Goal: Browse casually: Explore the website without a specific task or goal

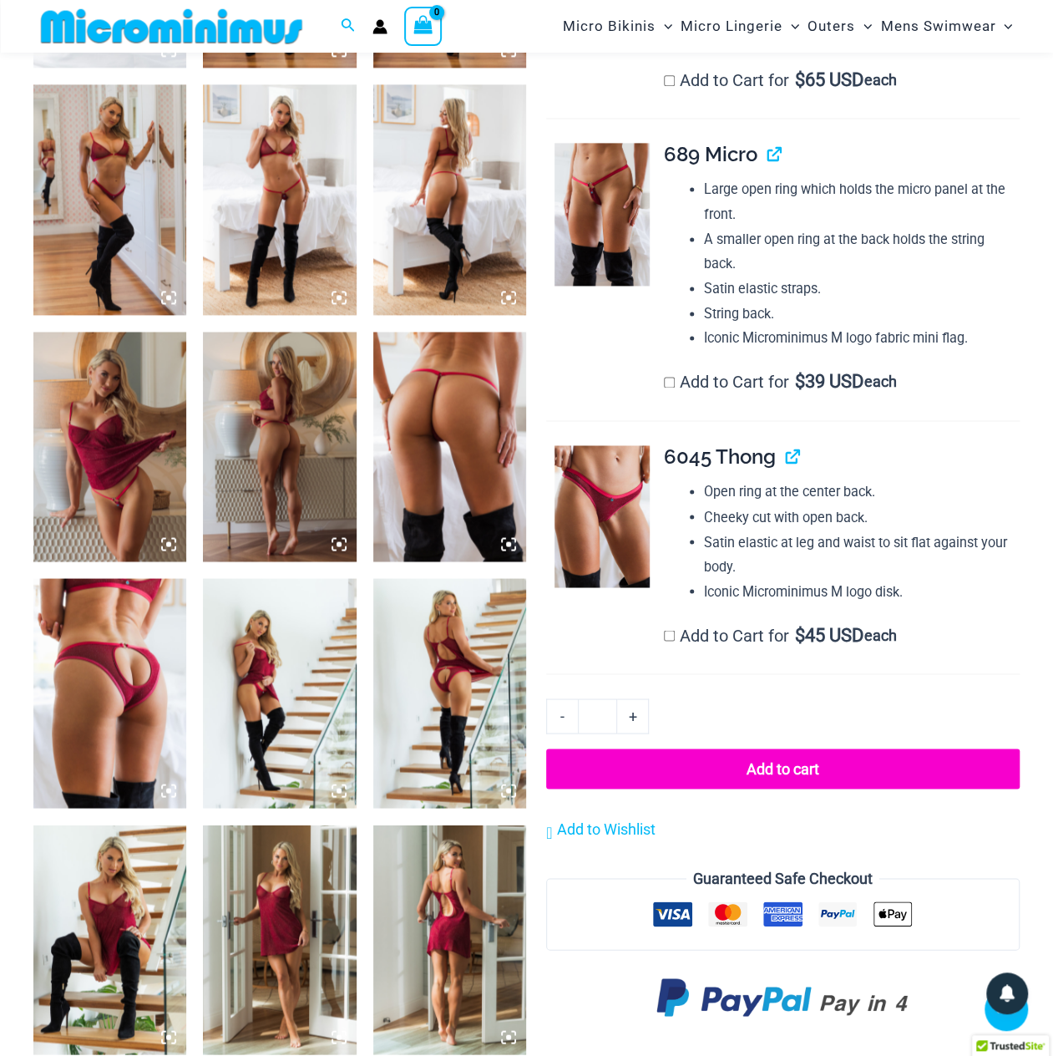
scroll to position [1238, 0]
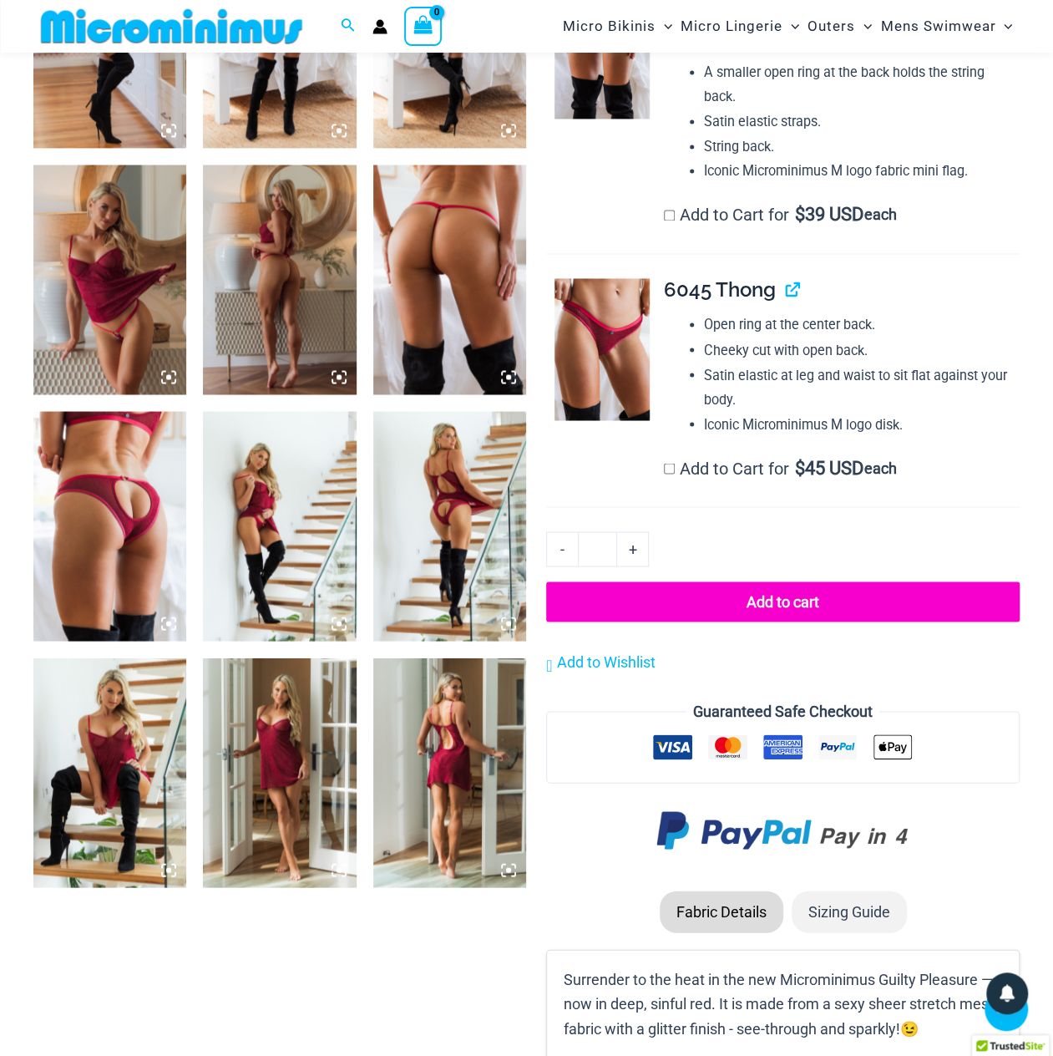
click at [402, 250] on img at bounding box center [449, 280] width 153 height 230
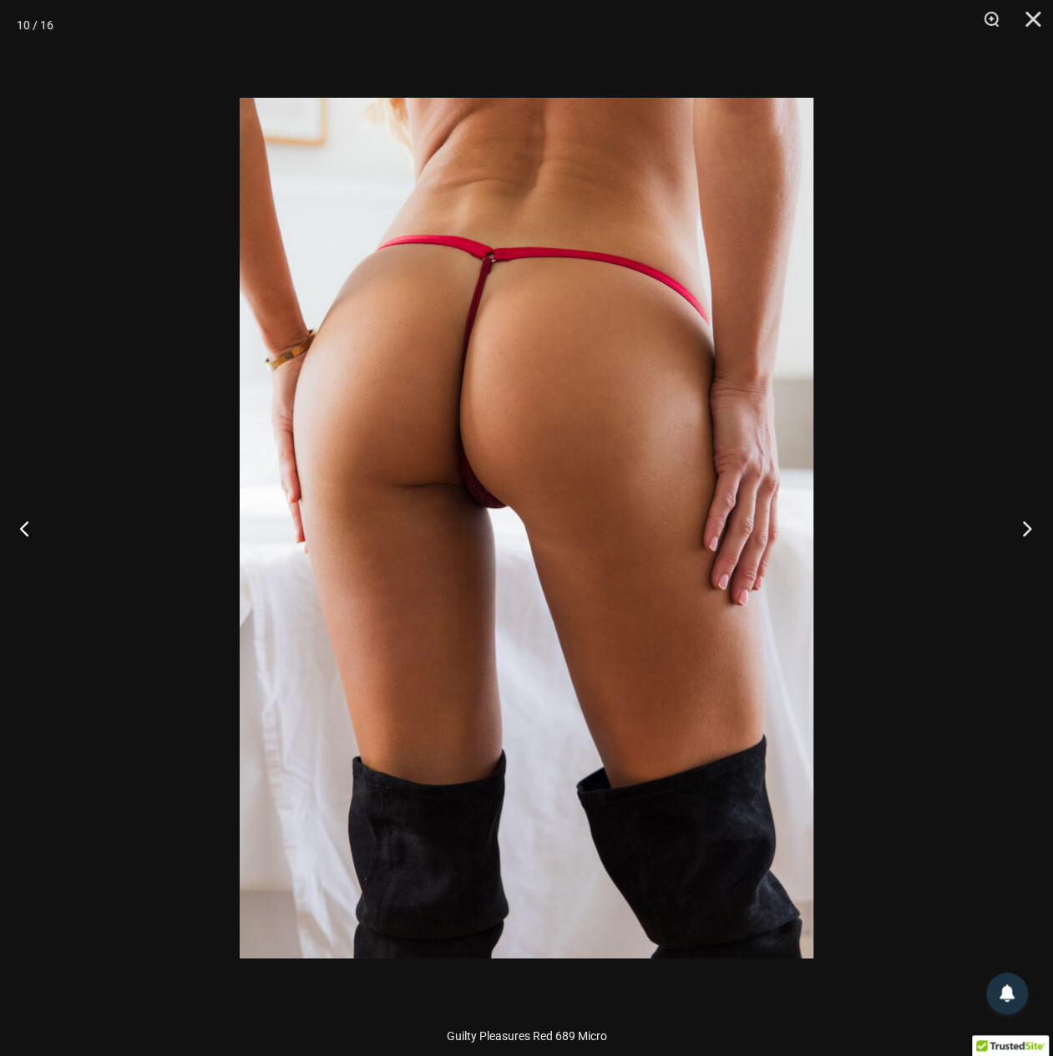
click at [1023, 526] on button "Next" at bounding box center [1022, 528] width 63 height 84
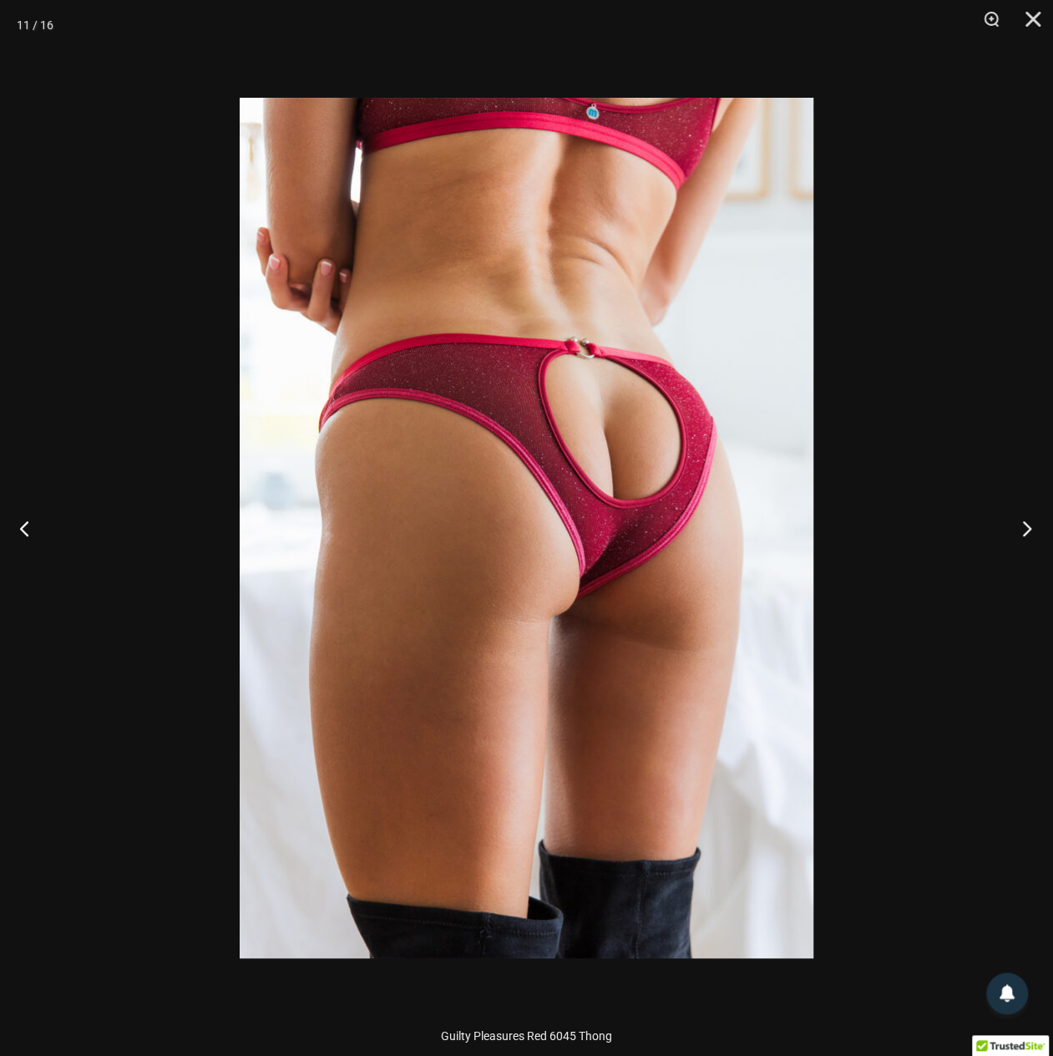
click at [1023, 526] on button "Next" at bounding box center [1022, 528] width 63 height 84
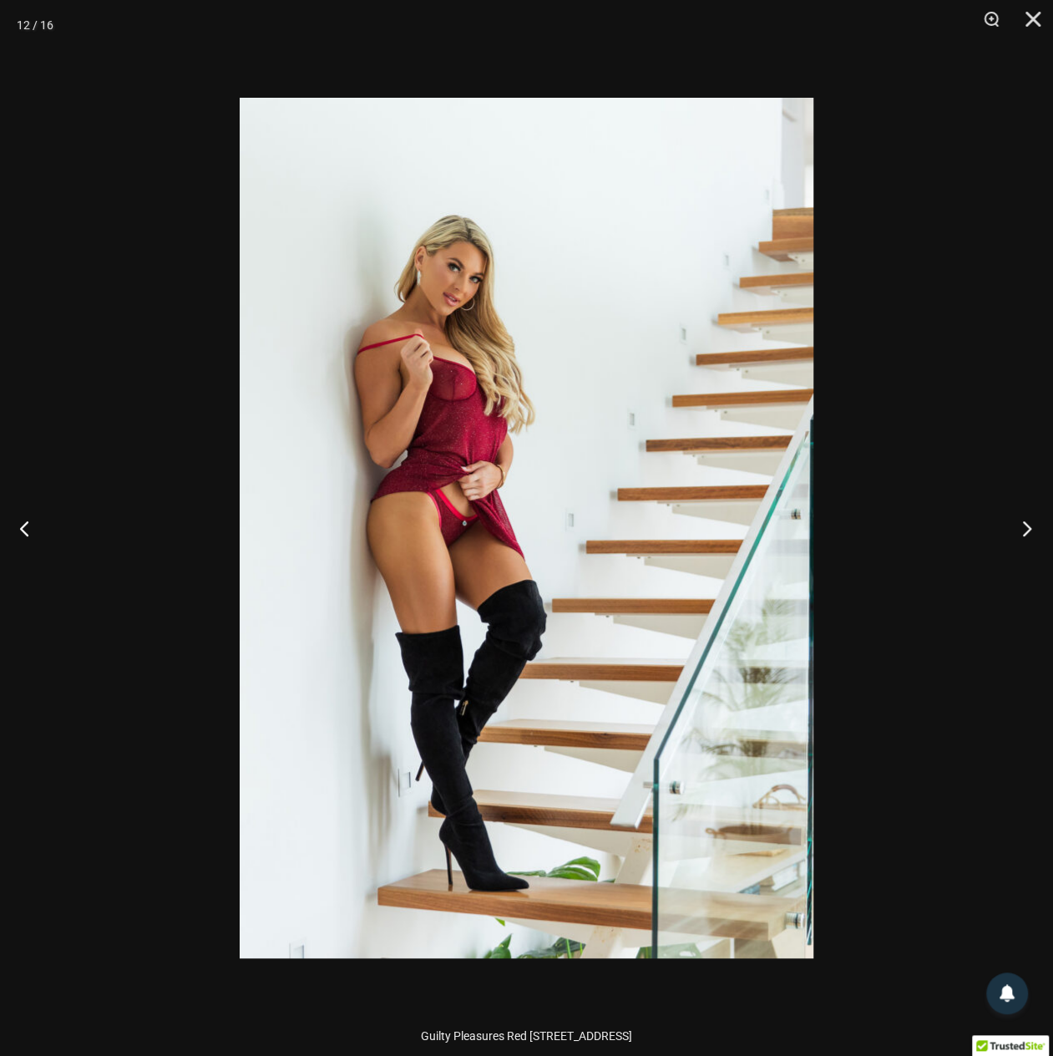
click at [1023, 526] on button "Next" at bounding box center [1022, 528] width 63 height 84
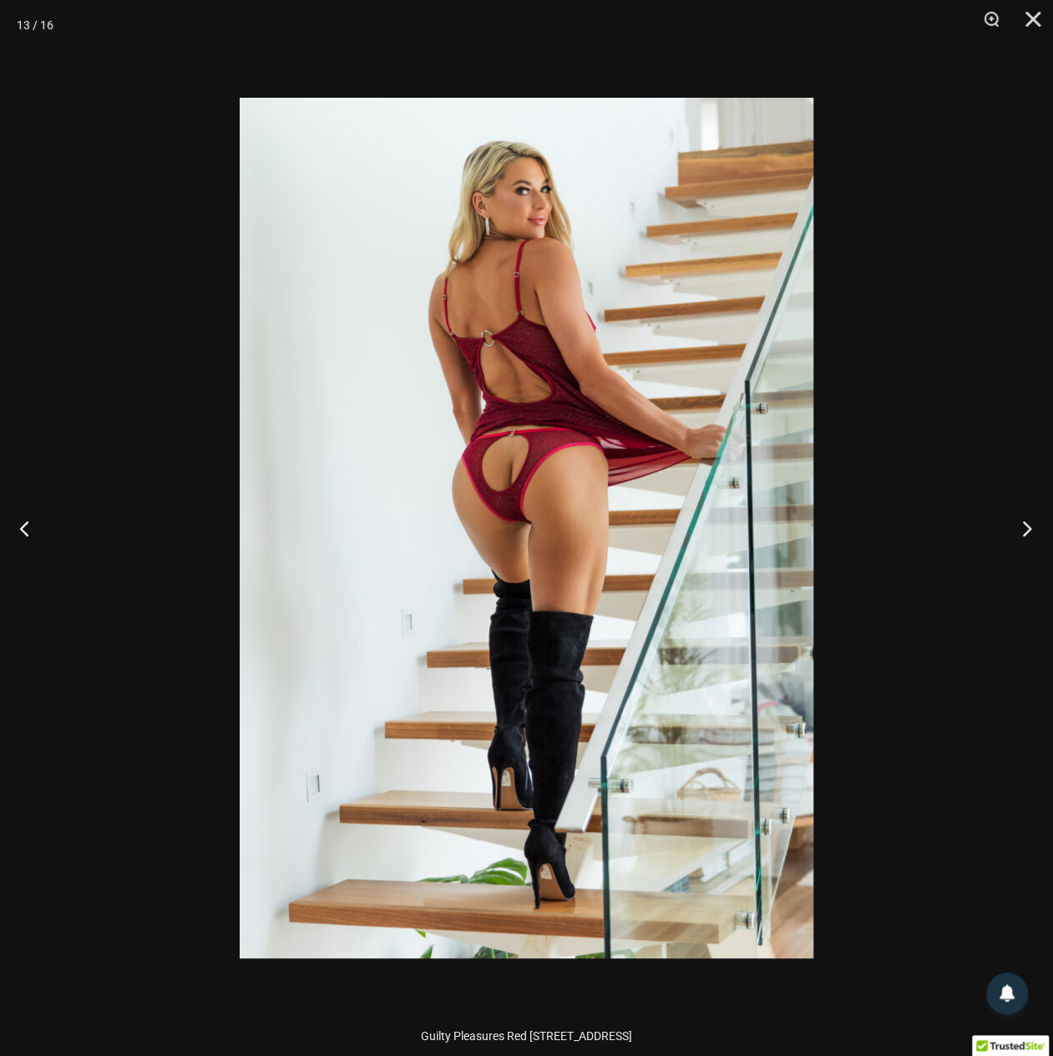
click at [1023, 526] on button "Next" at bounding box center [1022, 528] width 63 height 84
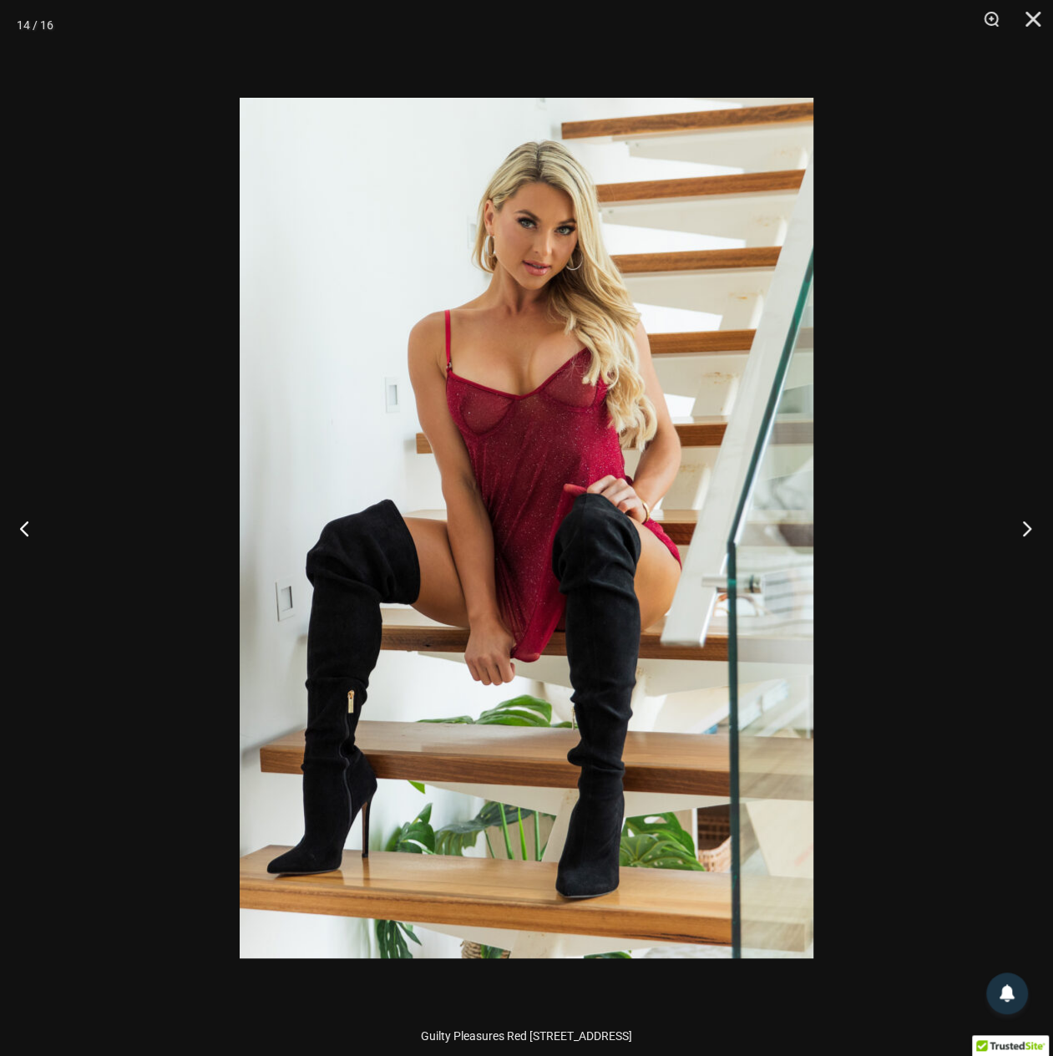
click at [1023, 526] on button "Next" at bounding box center [1022, 528] width 63 height 84
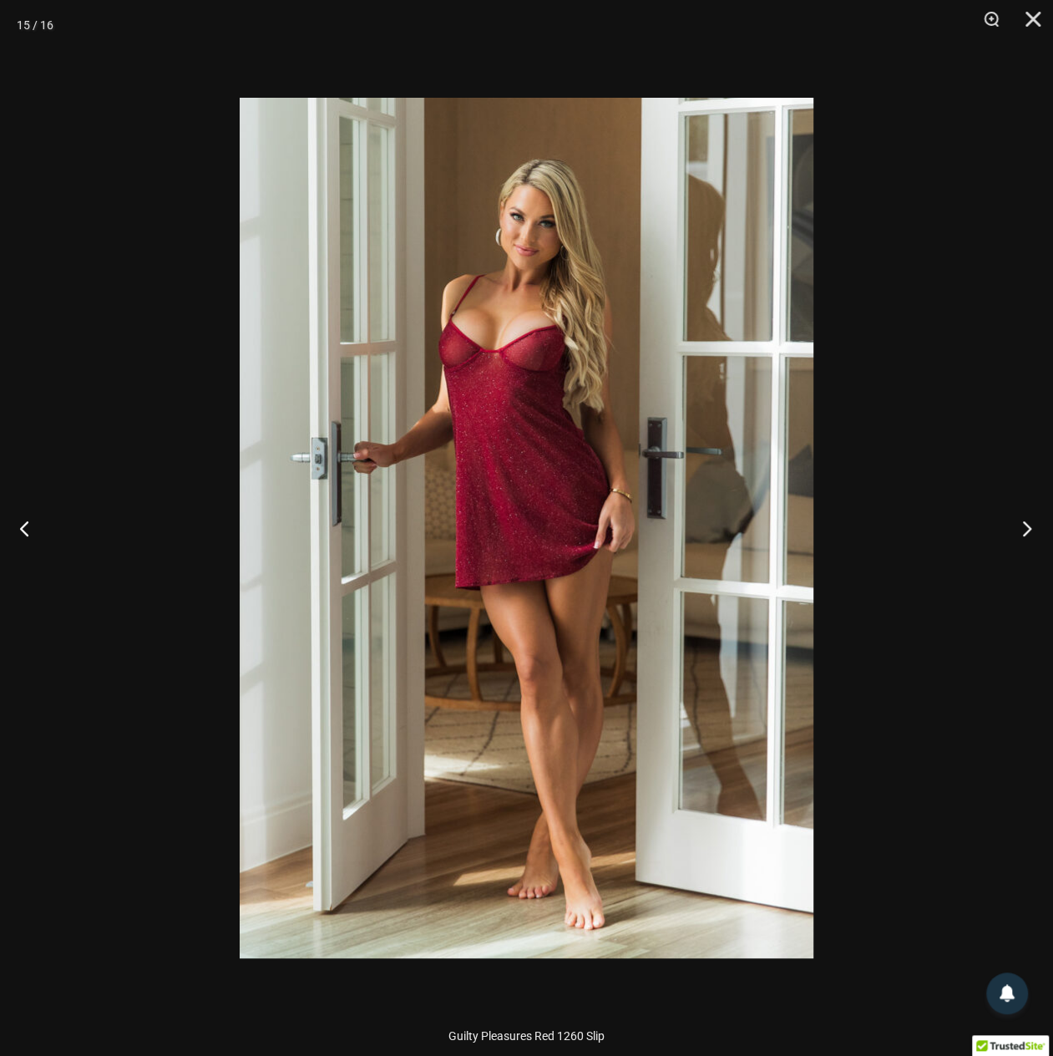
click at [1023, 526] on button "Next" at bounding box center [1022, 528] width 63 height 84
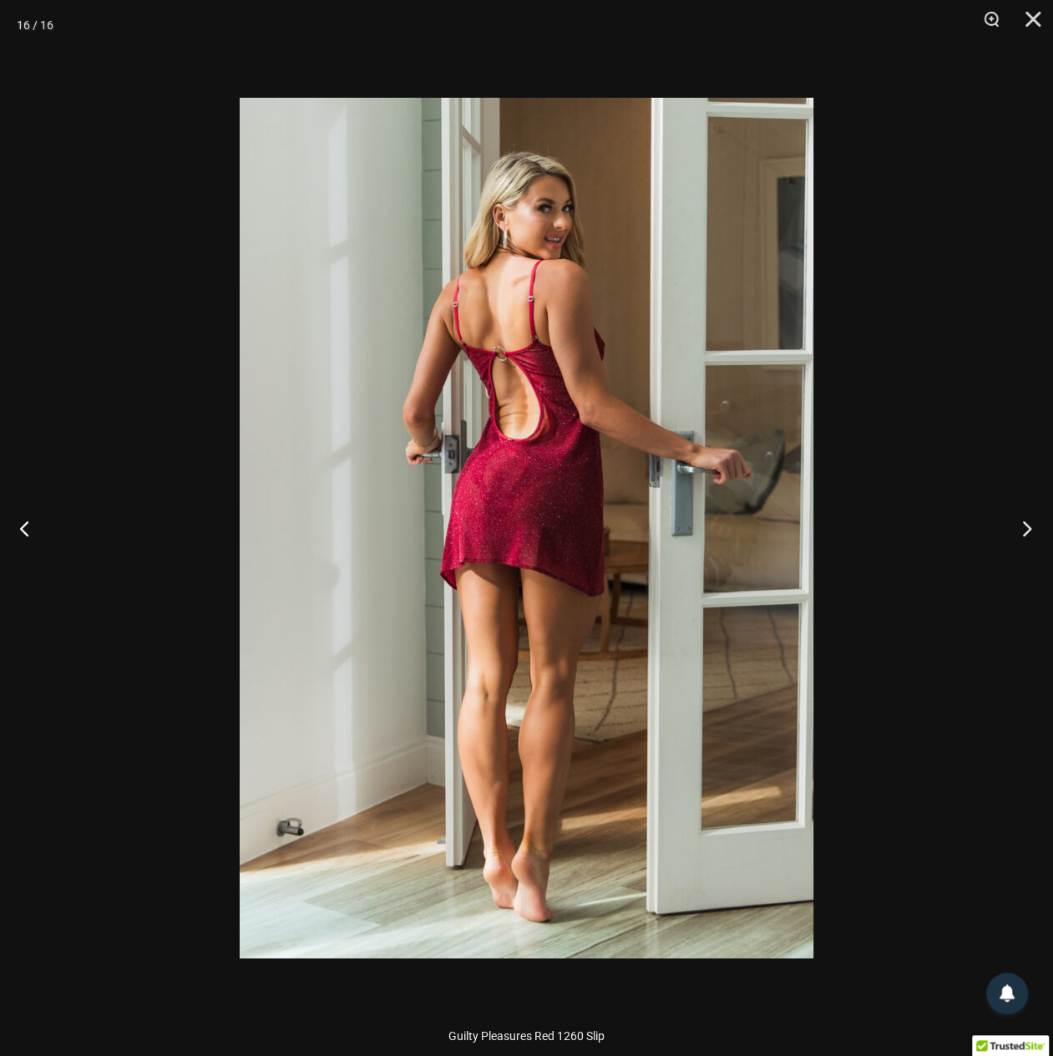
click at [1023, 526] on button "Next" at bounding box center [1022, 528] width 63 height 84
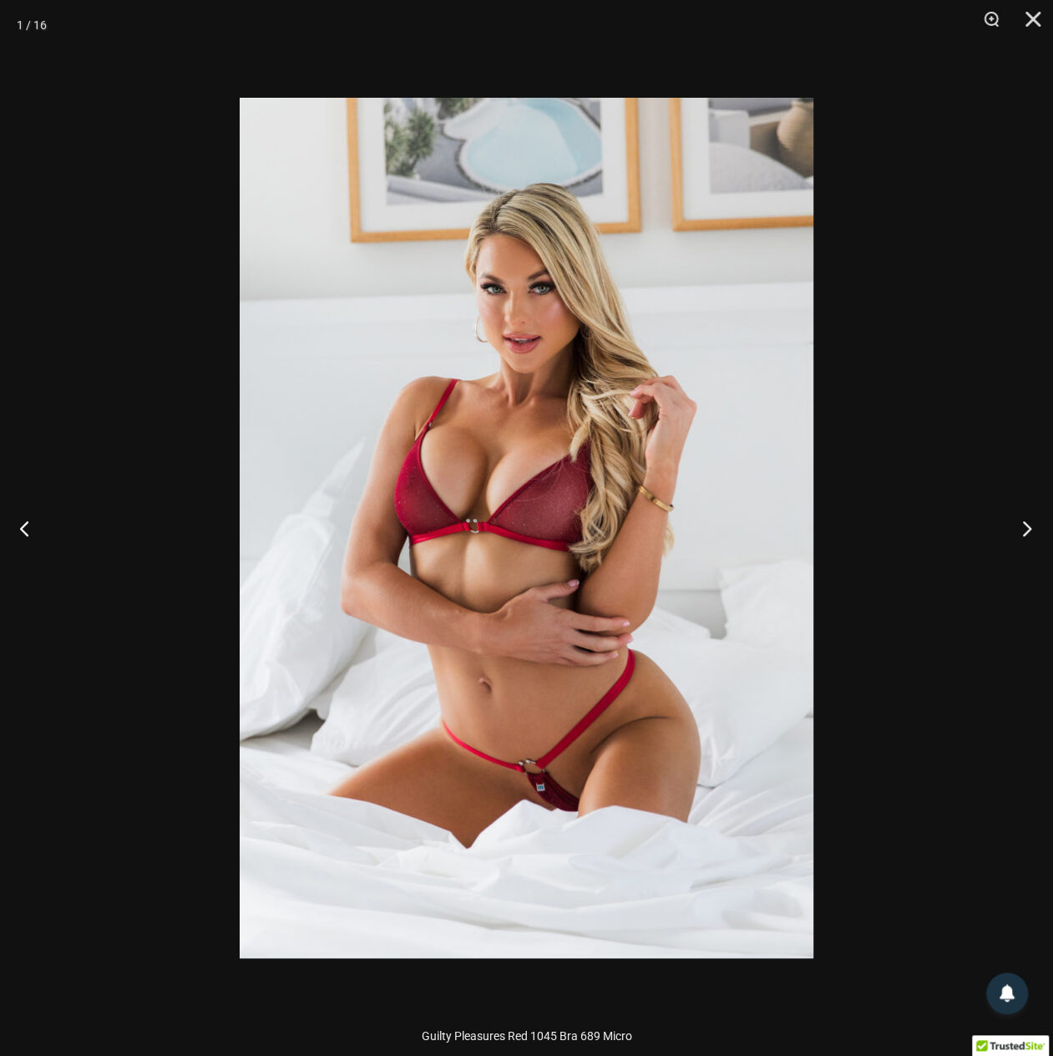
click at [1023, 526] on button "Next" at bounding box center [1022, 528] width 63 height 84
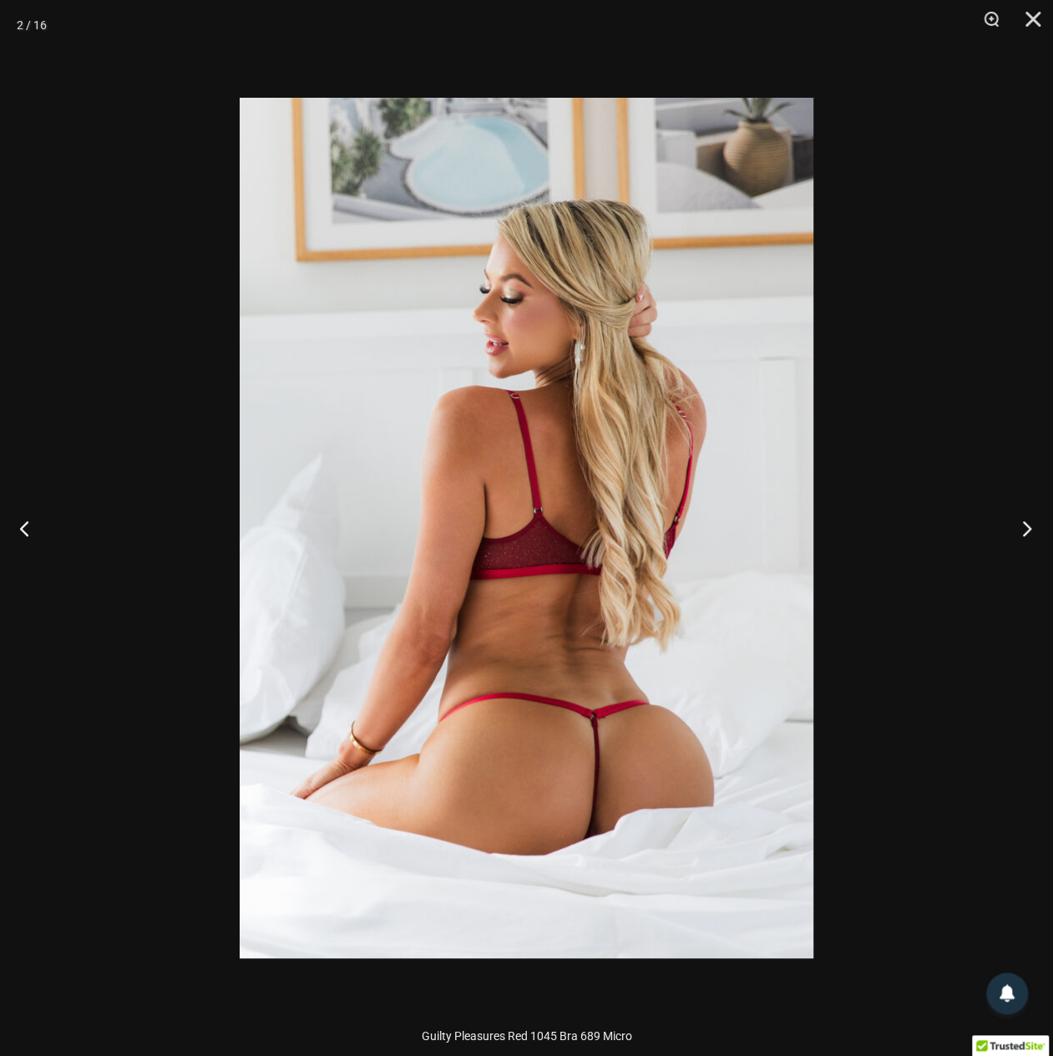
click at [1023, 526] on button "Next" at bounding box center [1022, 528] width 63 height 84
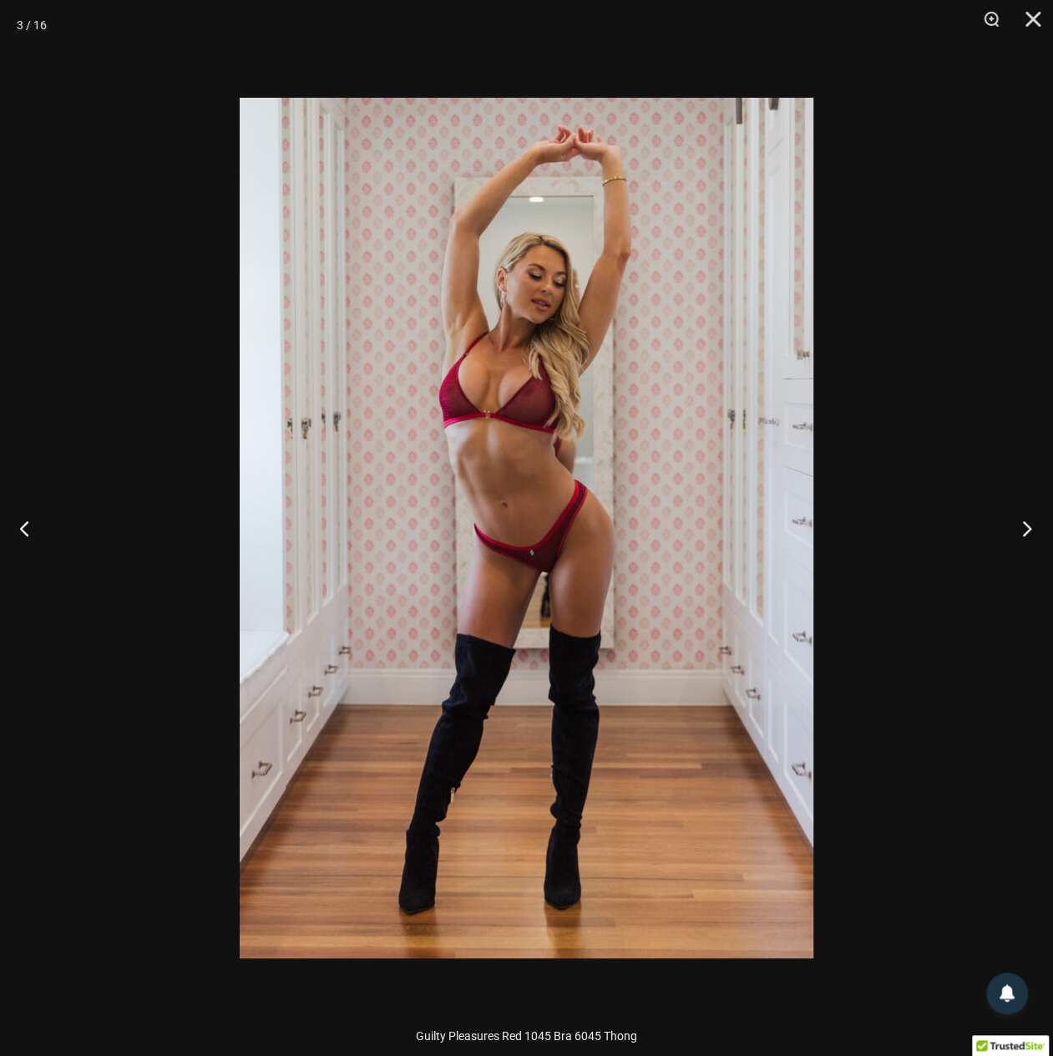
click at [1023, 526] on button "Next" at bounding box center [1022, 528] width 63 height 84
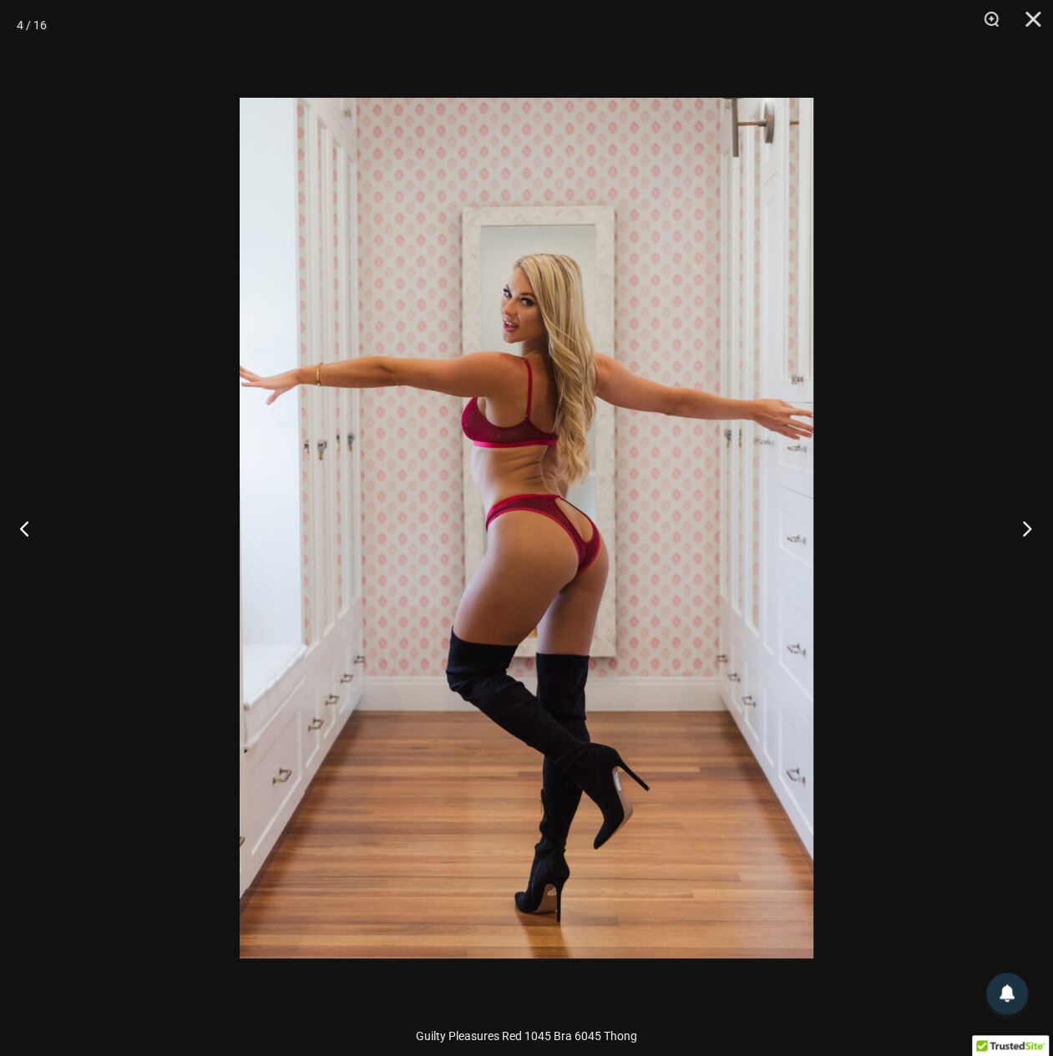
click at [1023, 526] on button "Next" at bounding box center [1022, 528] width 63 height 84
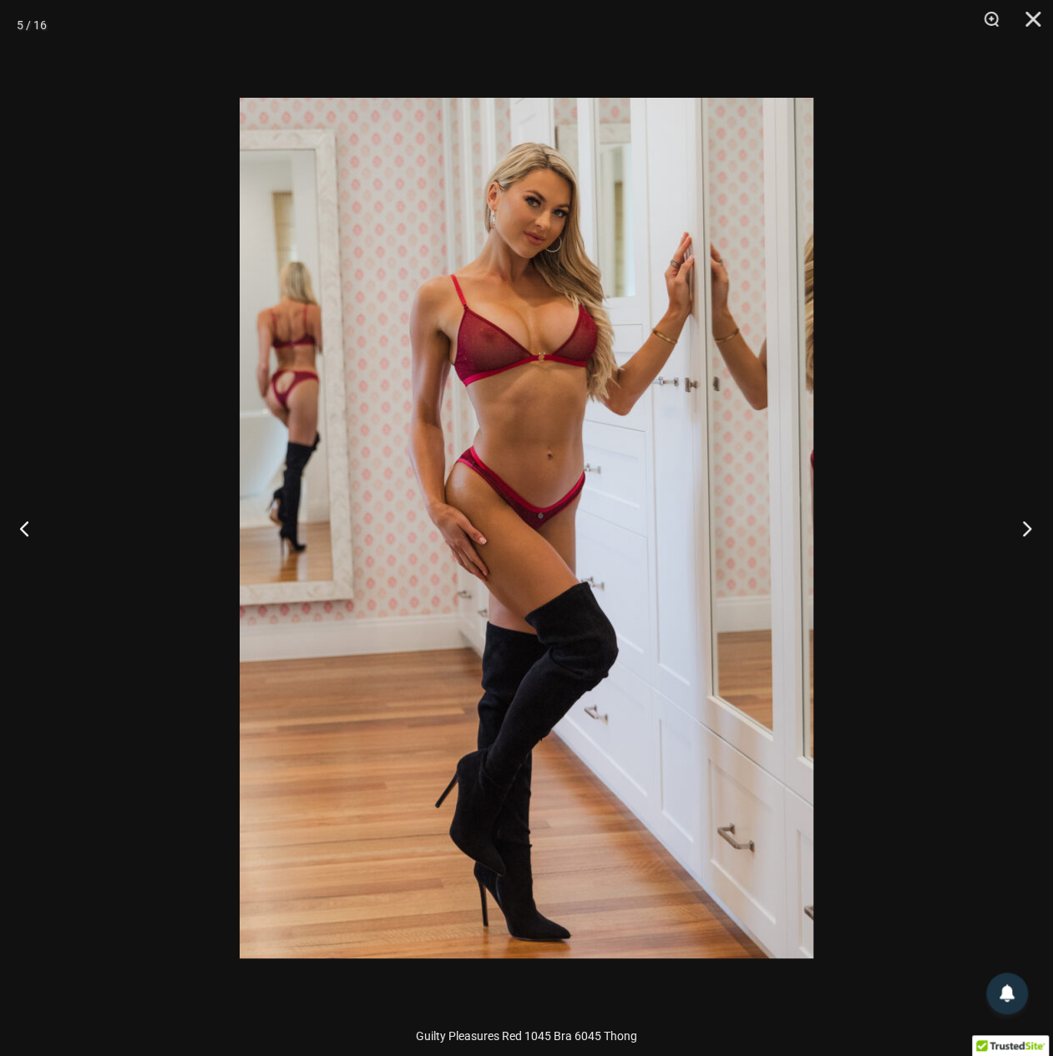
click at [1023, 526] on button "Next" at bounding box center [1022, 528] width 63 height 84
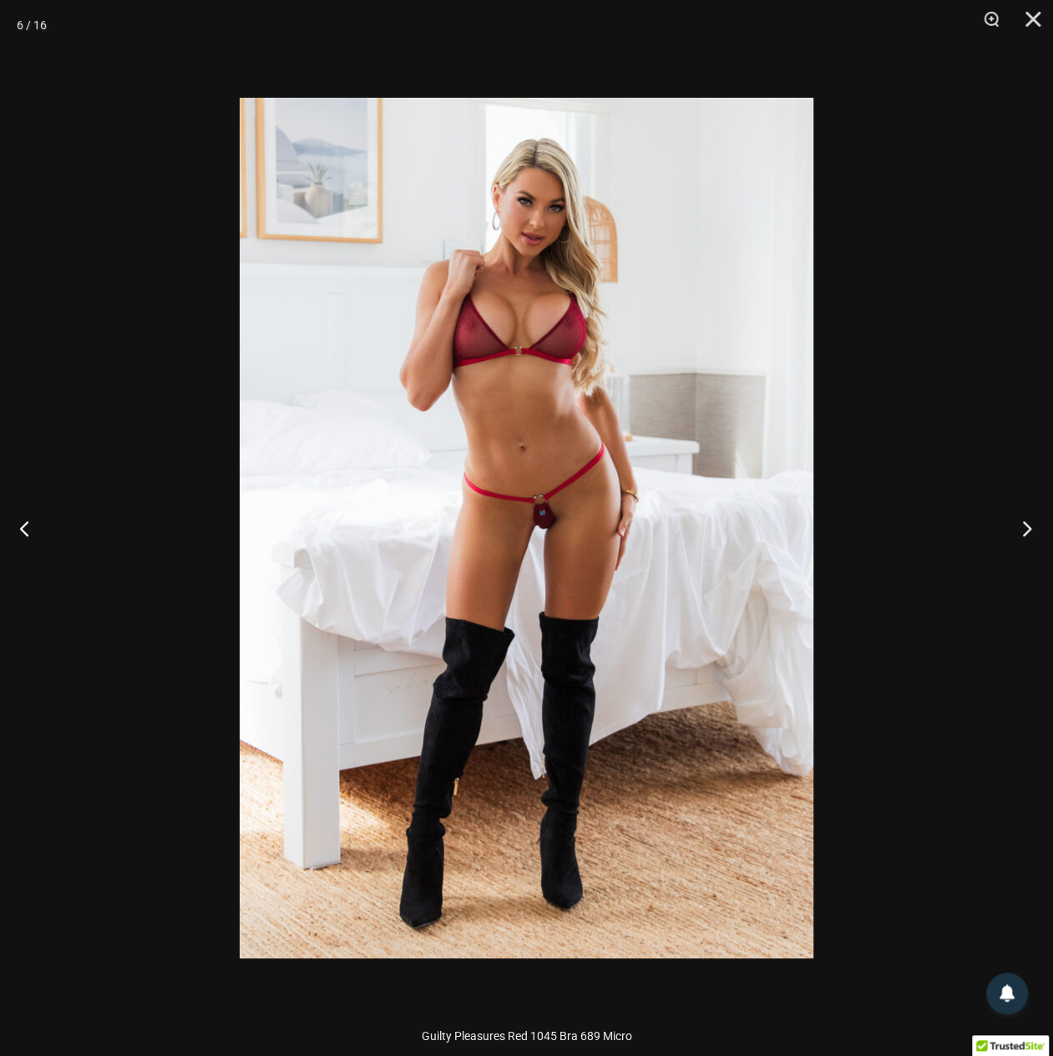
click at [1023, 526] on button "Next" at bounding box center [1022, 528] width 63 height 84
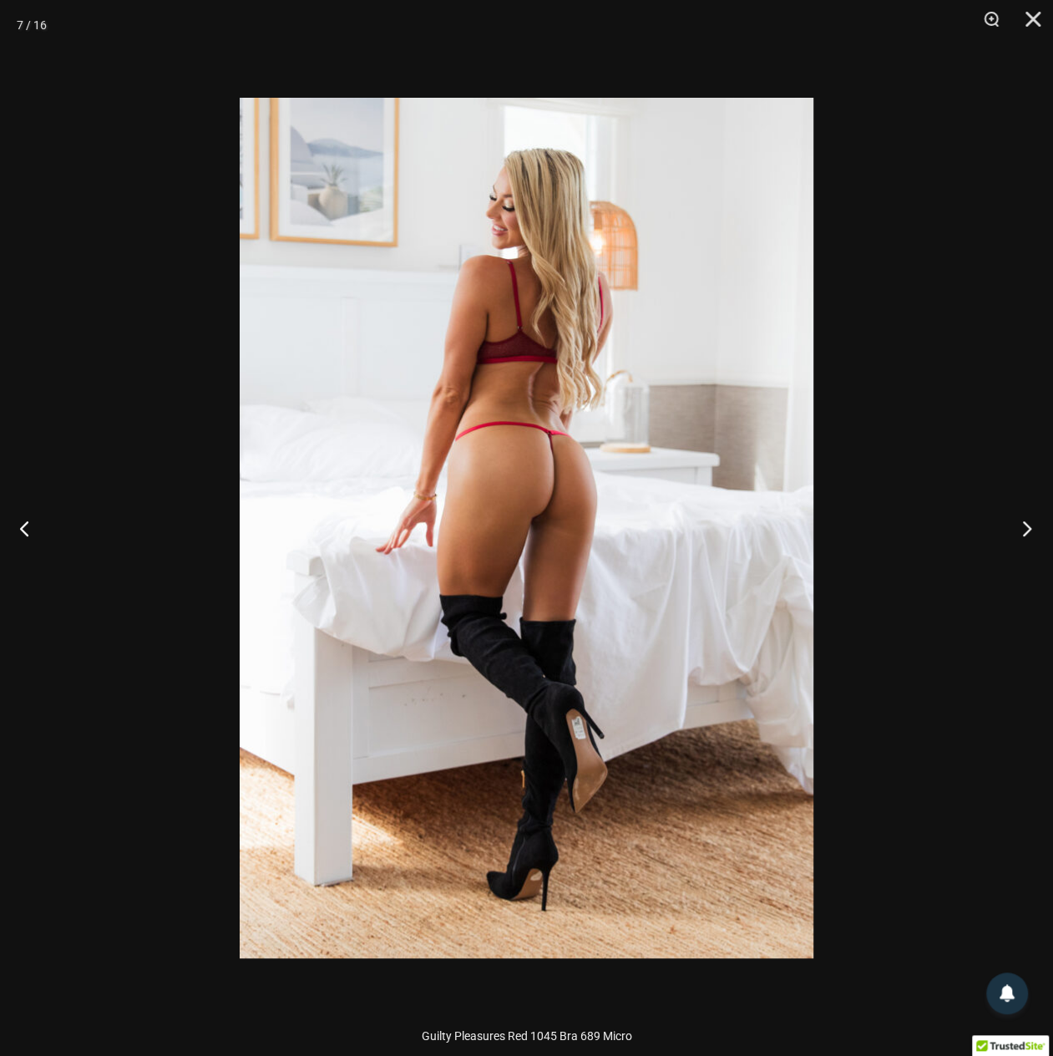
click at [1023, 526] on button "Next" at bounding box center [1022, 528] width 63 height 84
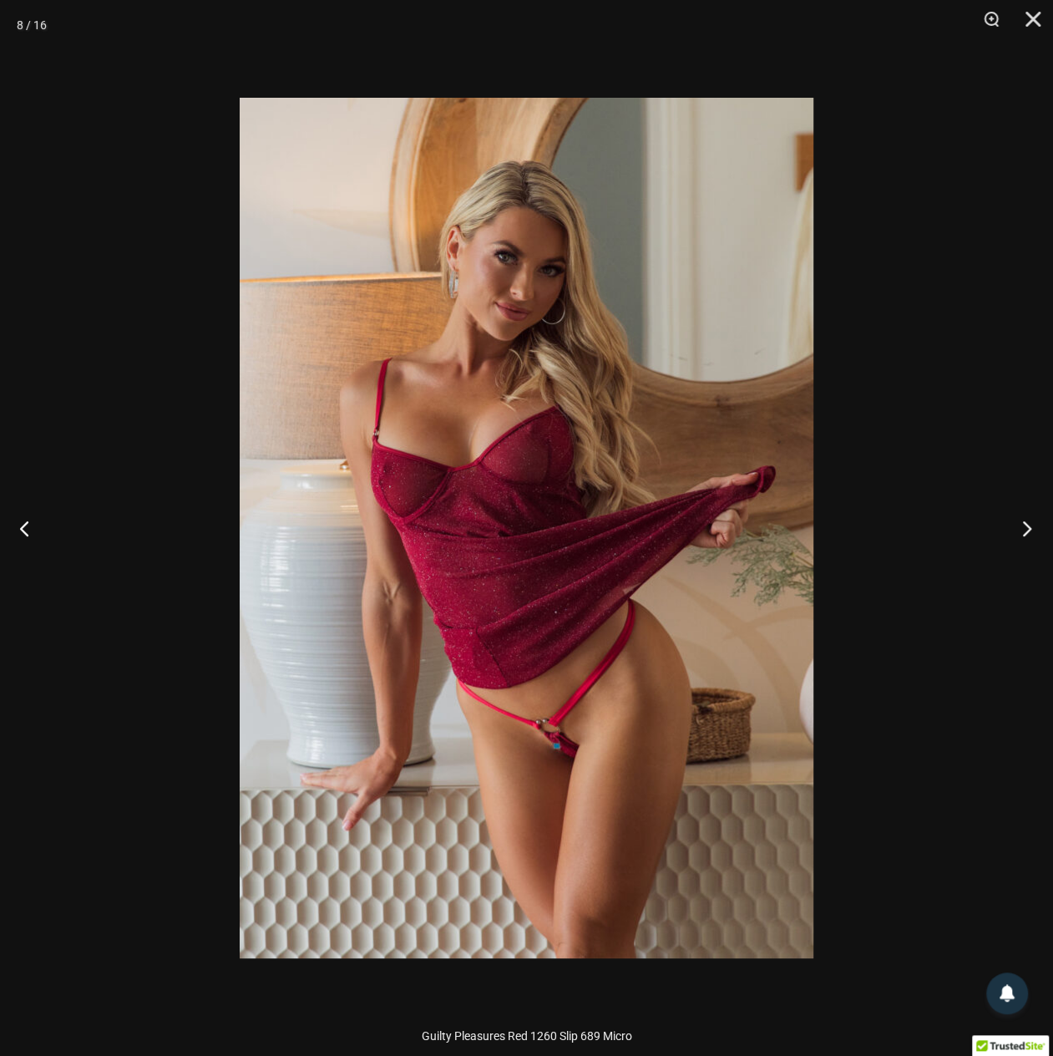
click at [1023, 526] on button "Next" at bounding box center [1022, 528] width 63 height 84
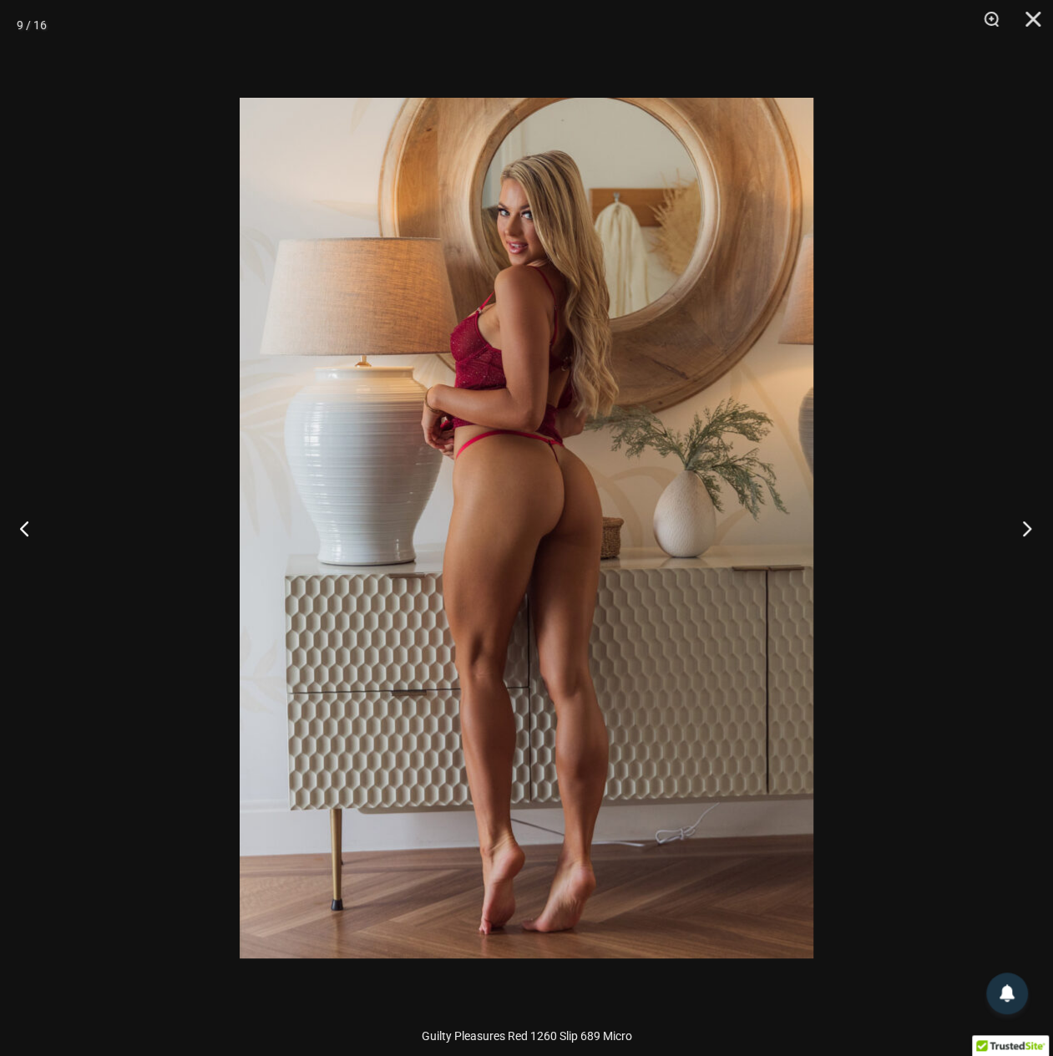
click at [1023, 526] on button "Next" at bounding box center [1022, 528] width 63 height 84
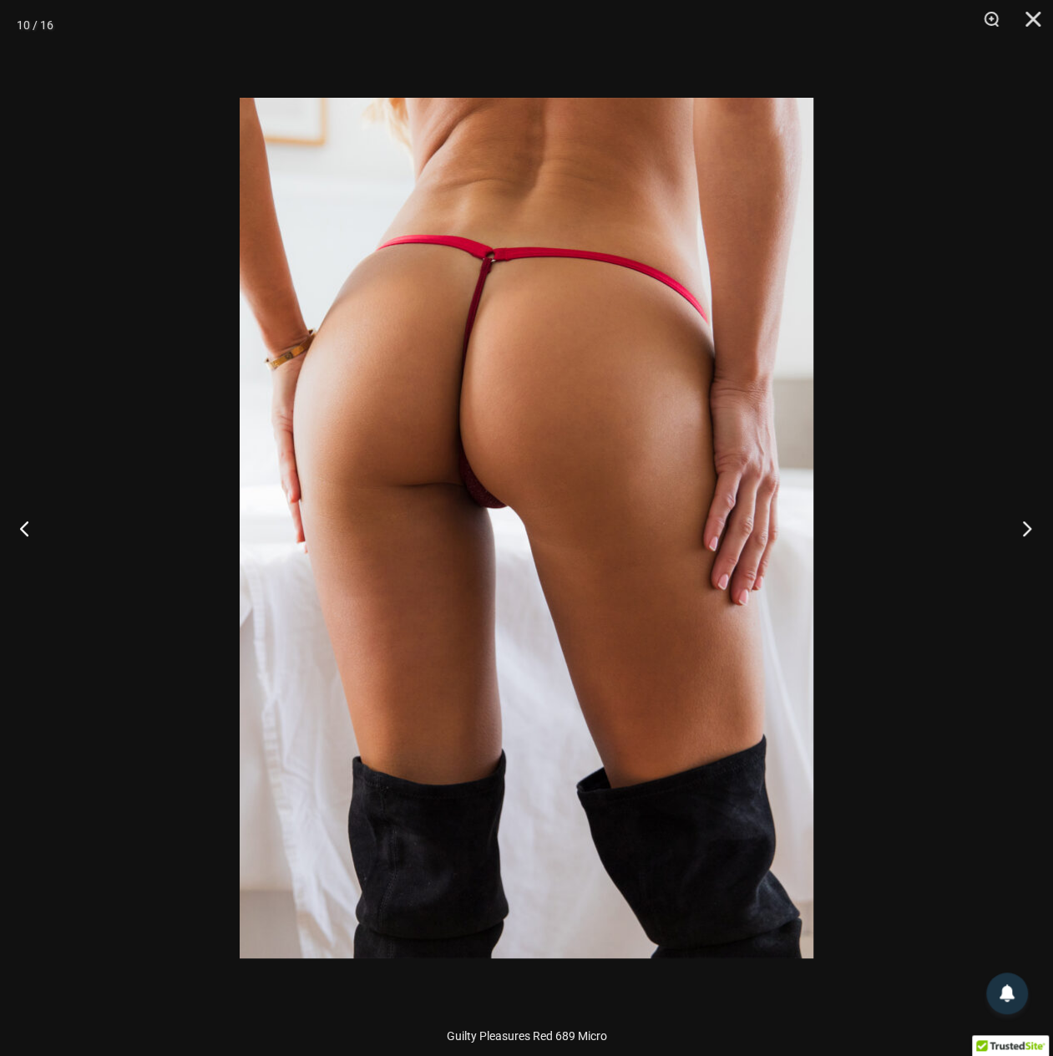
click at [1023, 526] on button "Next" at bounding box center [1022, 528] width 63 height 84
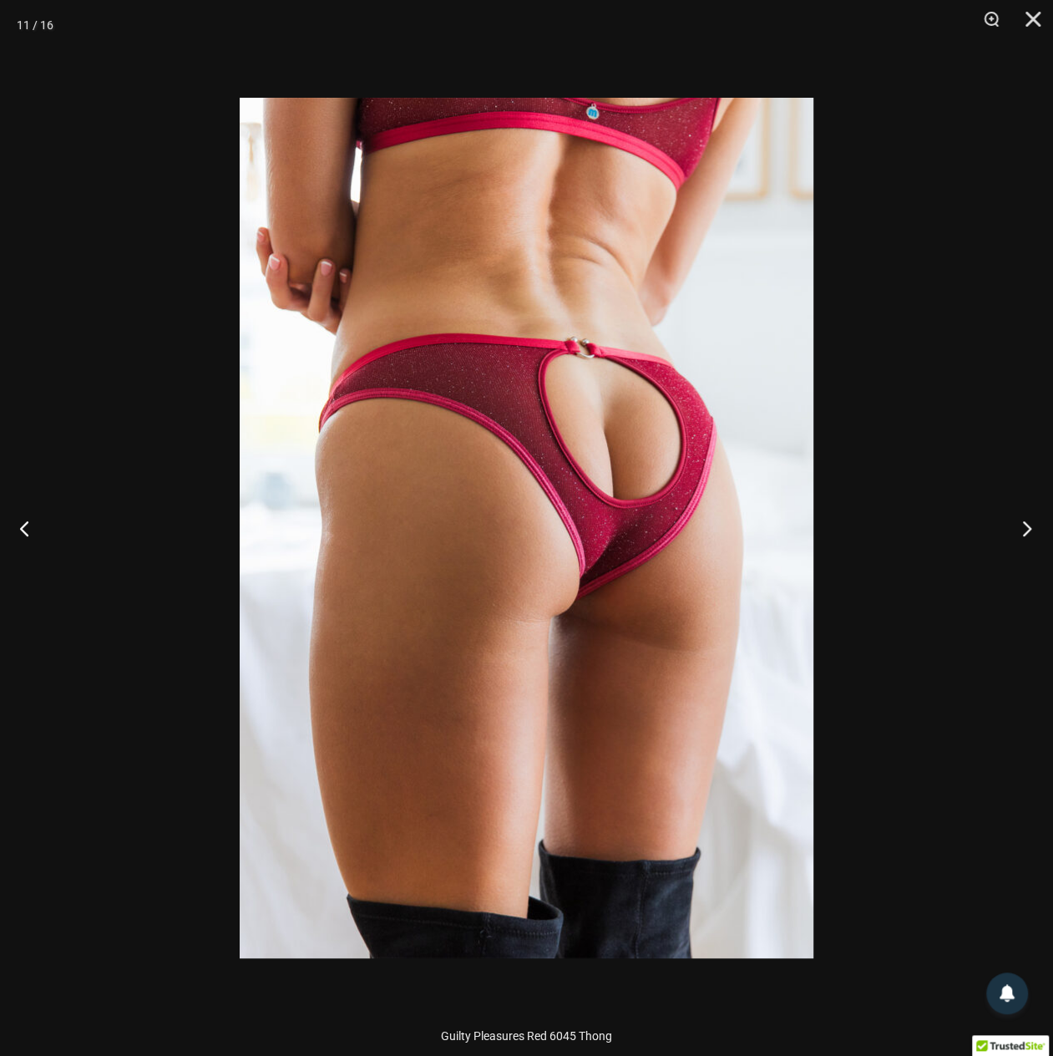
click at [1023, 526] on button "Next" at bounding box center [1022, 528] width 63 height 84
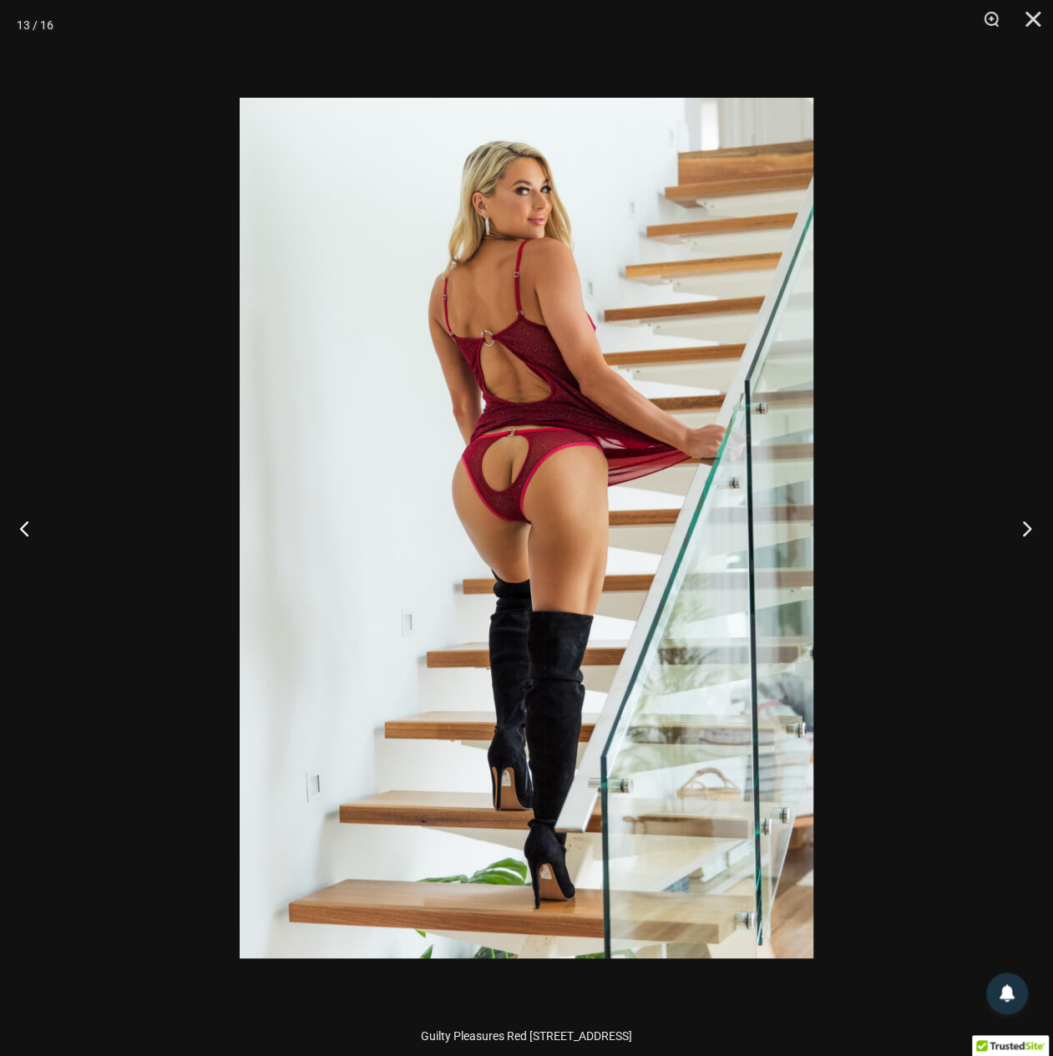
click at [1023, 526] on button "Next" at bounding box center [1022, 528] width 63 height 84
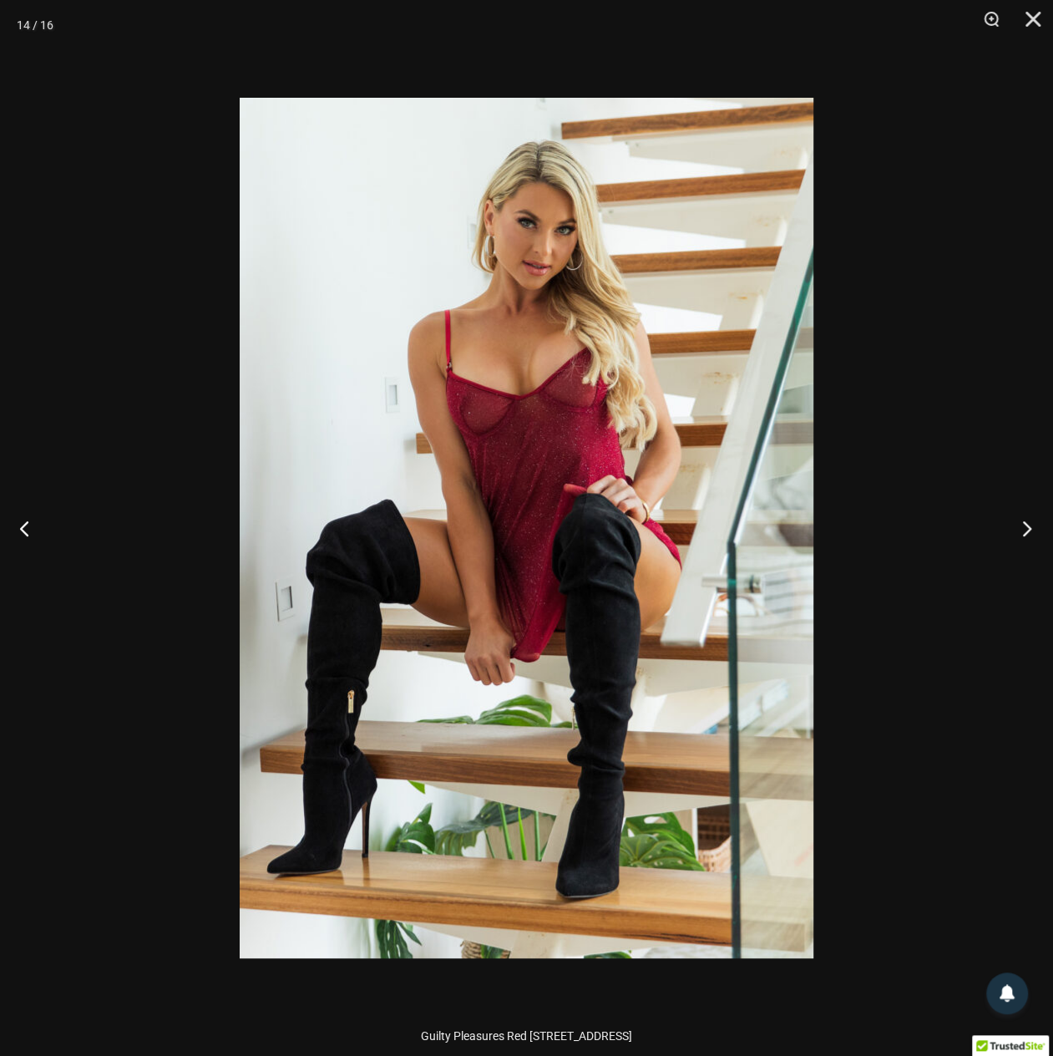
click at [1023, 526] on button "Next" at bounding box center [1022, 528] width 63 height 84
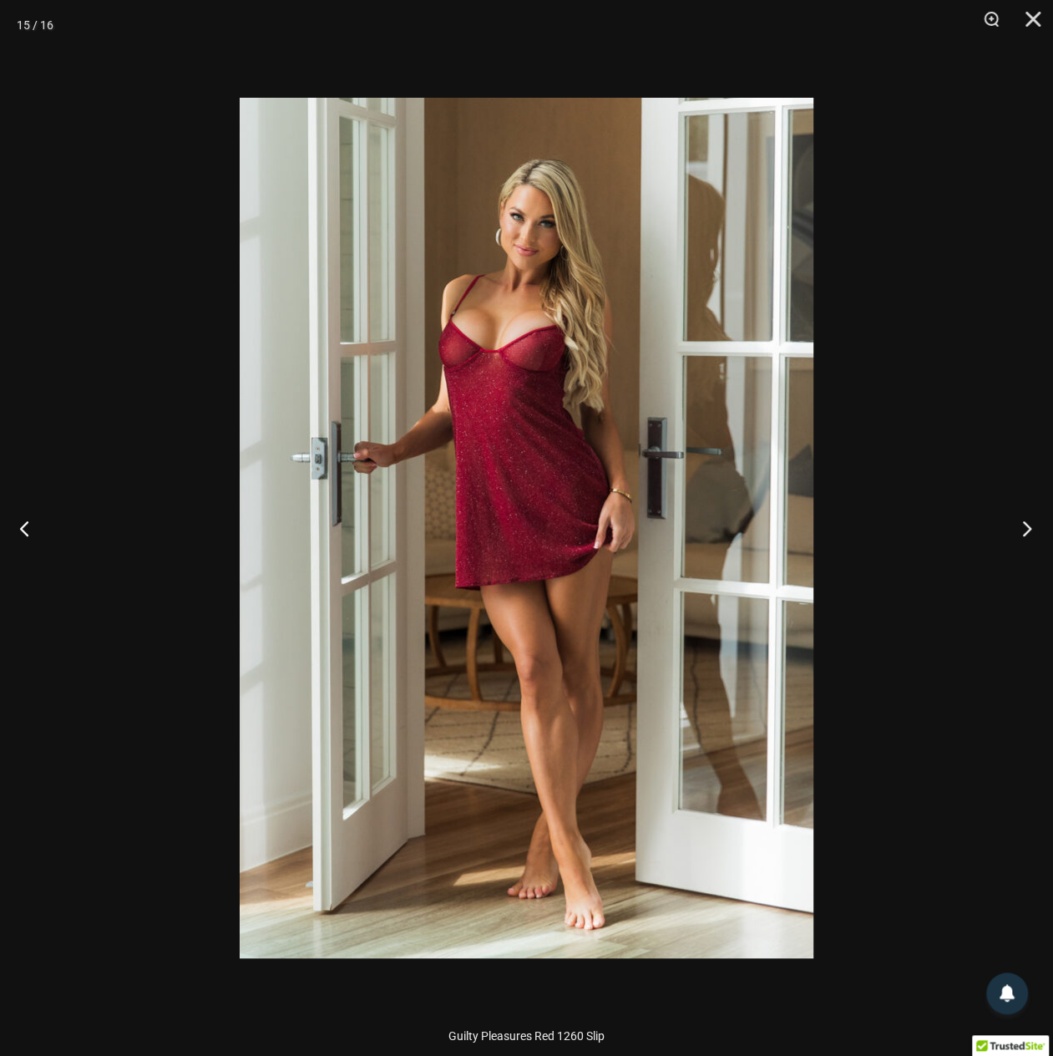
click at [1023, 526] on button "Next" at bounding box center [1022, 528] width 63 height 84
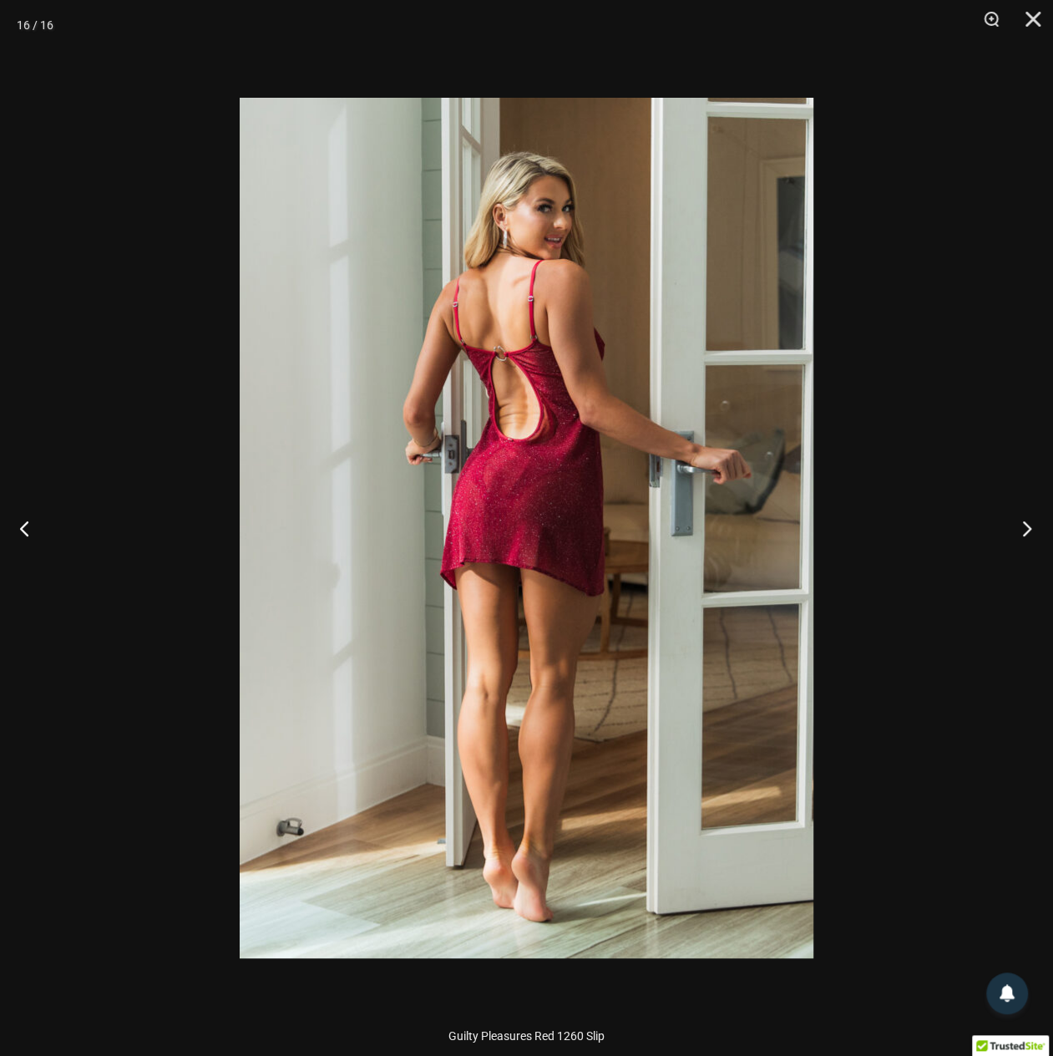
click at [1023, 526] on button "Next" at bounding box center [1022, 528] width 63 height 84
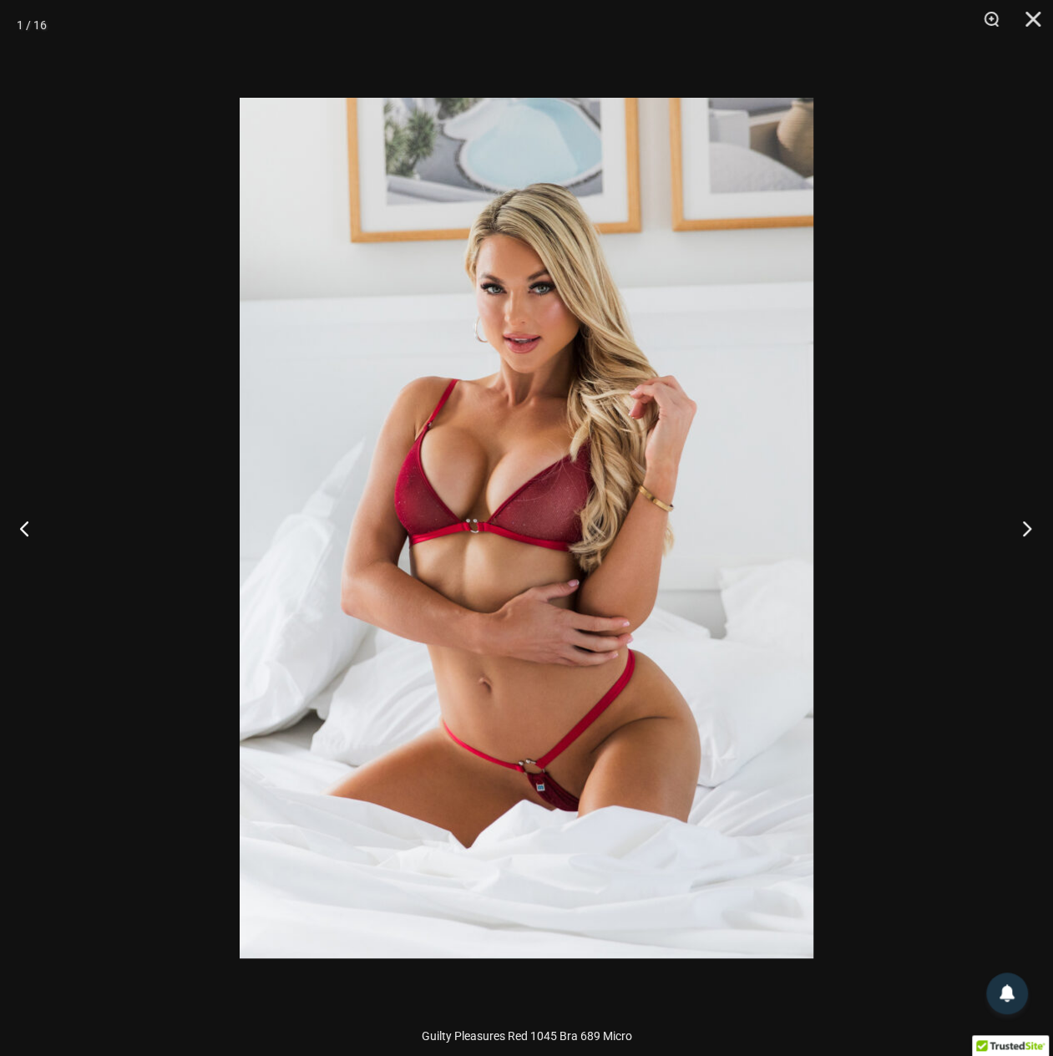
click at [1023, 526] on button "Next" at bounding box center [1022, 528] width 63 height 84
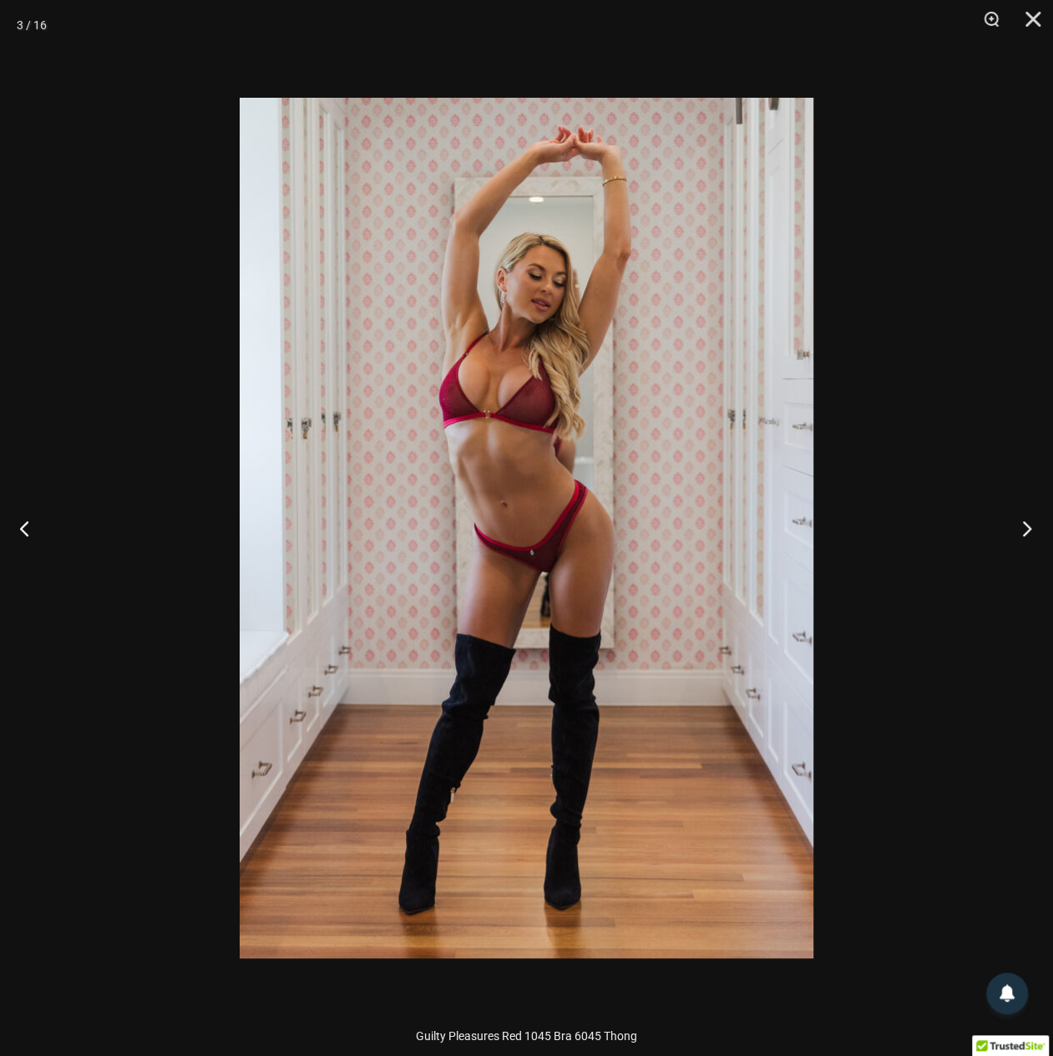
click at [1023, 526] on button "Next" at bounding box center [1022, 528] width 63 height 84
